Goal: Information Seeking & Learning: Learn about a topic

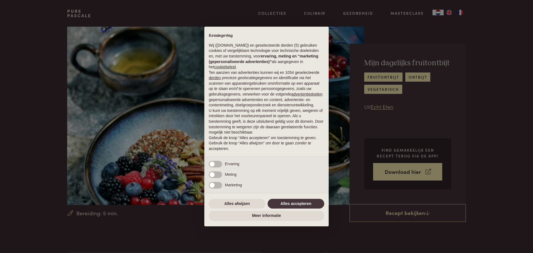
click at [507, 72] on div "× Kennisgeving Wij (purepascale.com) en geselecteerde derden (5) gebruiken cook…" at bounding box center [266, 126] width 533 height 253
click at [295, 204] on button "Alles accepteren" at bounding box center [295, 204] width 57 height 10
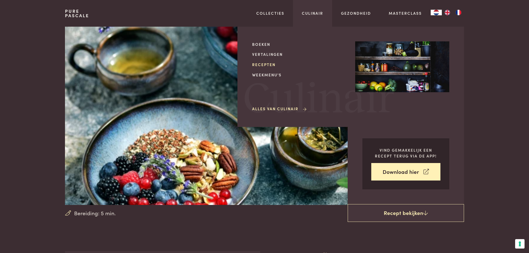
click at [265, 64] on link "Recepten" at bounding box center [299, 65] width 94 height 6
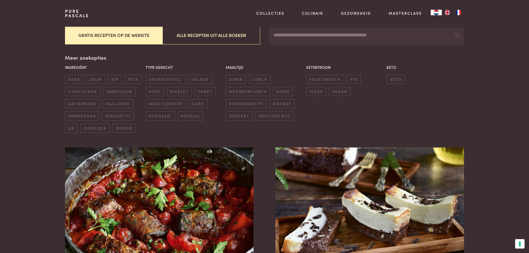
scroll to position [83, 0]
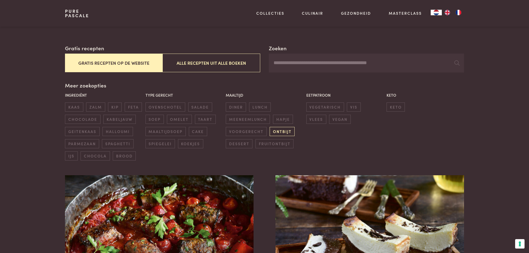
click at [282, 132] on span "ontbijt" at bounding box center [281, 131] width 25 height 9
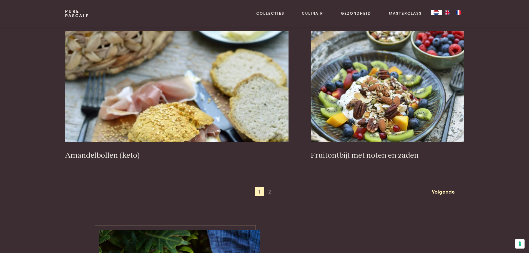
scroll to position [1015, 0]
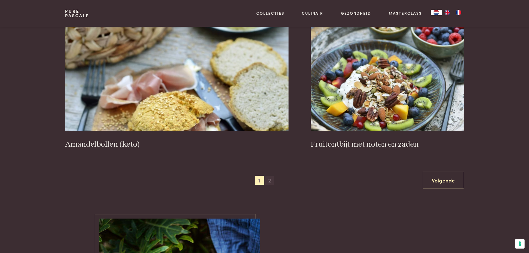
click at [269, 180] on span "2" at bounding box center [269, 180] width 9 height 9
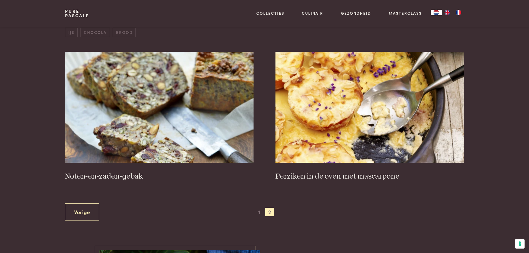
scroll to position [211, 0]
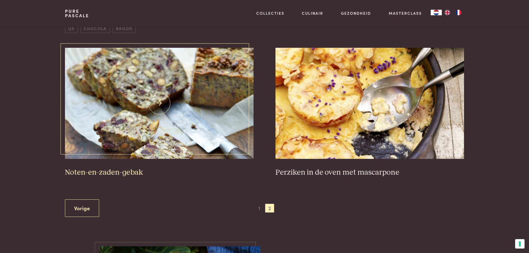
click at [144, 122] on img at bounding box center [159, 103] width 188 height 111
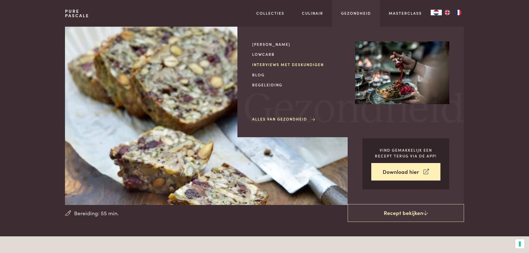
click at [308, 62] on link "Interviews met deskundigen" at bounding box center [299, 65] width 94 height 6
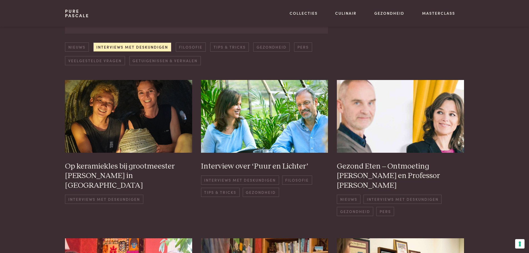
scroll to position [83, 0]
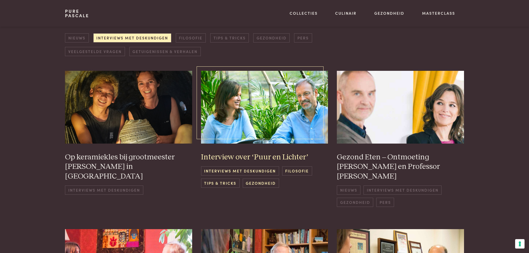
click at [272, 127] on img at bounding box center [264, 107] width 127 height 72
